Goal: Task Accomplishment & Management: Manage account settings

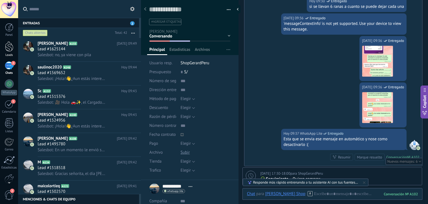
click at [13, 51] on div at bounding box center [9, 46] width 8 height 10
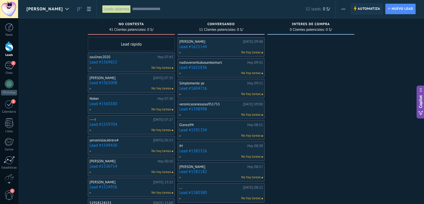
click at [364, 9] on span "Automatiza" at bounding box center [369, 9] width 23 height 10
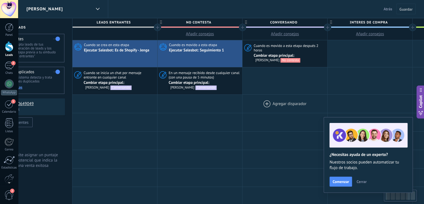
scroll to position [0, 37]
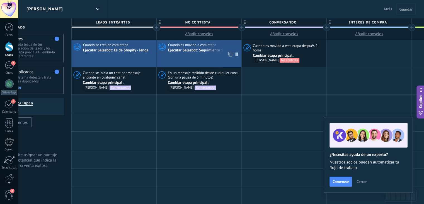
click at [219, 62] on div "Cuando es movido a esta etapa Ejecutar [PERSON_NAME]: Seguimiento 1" at bounding box center [199, 53] width 85 height 27
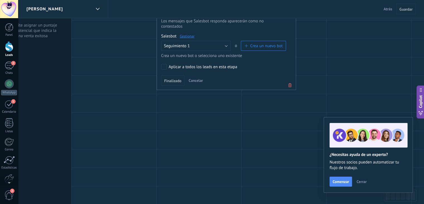
scroll to position [127, 0]
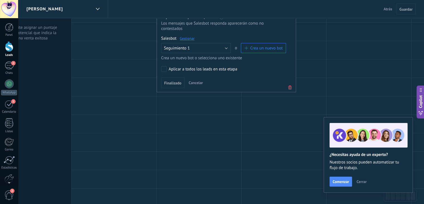
click at [287, 78] on div "Finalizado Cancelar" at bounding box center [226, 82] width 130 height 10
click at [288, 84] on icon at bounding box center [290, 87] width 6 height 7
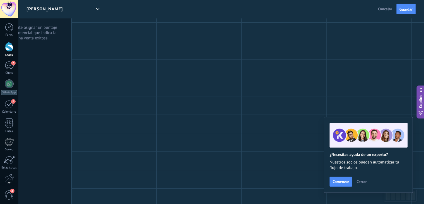
scroll to position [0, 0]
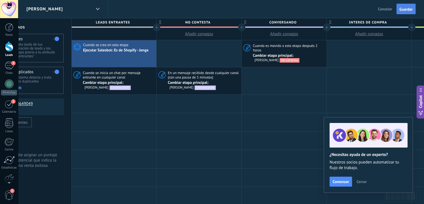
click at [410, 10] on span "Guardar" at bounding box center [405, 9] width 13 height 4
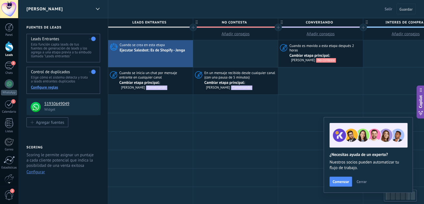
scroll to position [0, 37]
